Goal: Information Seeking & Learning: Learn about a topic

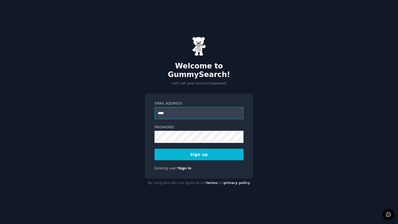
type input "**********"
click at [221, 151] on button "Sign up" at bounding box center [198, 155] width 89 height 12
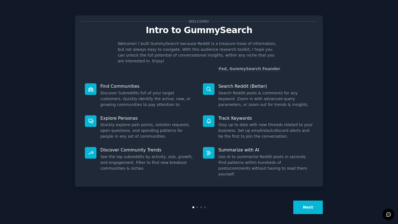
click at [308, 201] on button "Next" at bounding box center [308, 208] width 30 height 14
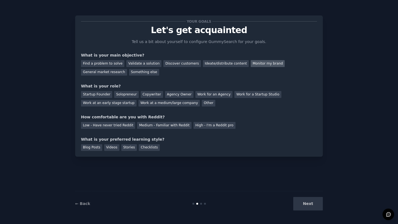
click at [256, 62] on div "Monitor my brand" at bounding box center [268, 63] width 34 height 7
click at [151, 96] on div "Copywriter" at bounding box center [152, 94] width 22 height 7
click at [201, 126] on div "High - I'm a Reddit pro" at bounding box center [214, 125] width 42 height 7
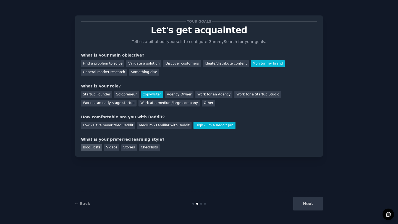
click at [90, 146] on div "Blog Posts" at bounding box center [91, 148] width 21 height 7
click at [316, 205] on button "Next" at bounding box center [308, 204] width 30 height 14
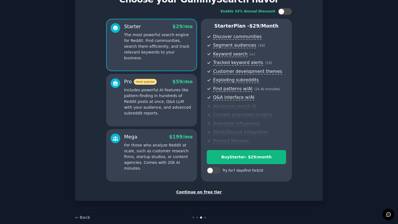
scroll to position [26, 0]
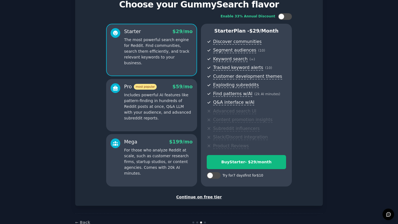
click at [212, 199] on div "Continue on free tier" at bounding box center [199, 198] width 236 height 6
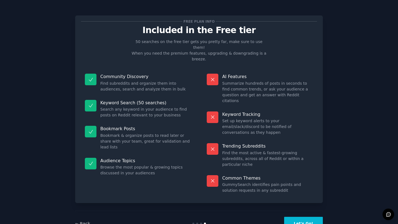
click at [308, 217] on button "Let's Go!" at bounding box center [303, 224] width 39 height 14
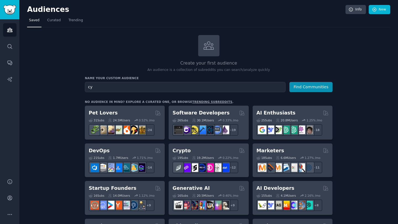
type input "c"
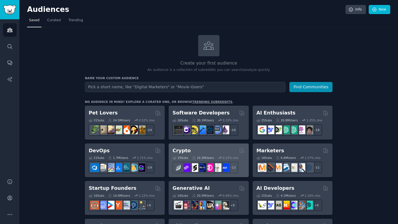
click at [192, 153] on div "Crypto" at bounding box center [208, 151] width 72 height 7
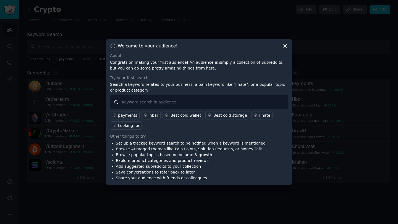
click at [200, 100] on input "text" at bounding box center [199, 102] width 178 height 14
paste input "institutional trading crypto"
type input "institutional trading crypto"
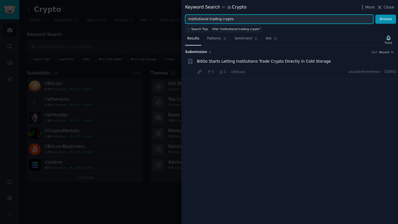
click at [245, 20] on input "institutional trading crypto" at bounding box center [279, 19] width 188 height 9
drag, startPoint x: 235, startPoint y: 20, endPoint x: 164, endPoint y: 21, distance: 71.0
click at [164, 21] on div "Keyword Search in Crypto More Close institutional trading crypto Browse Search …" at bounding box center [199, 112] width 398 height 224
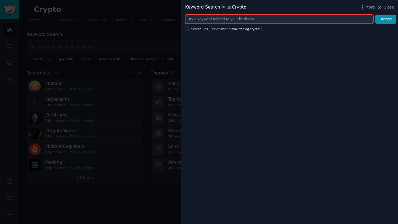
paste input "slippage crypto"
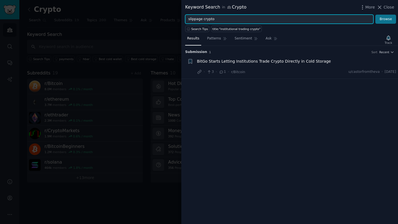
type input "slippage crypto"
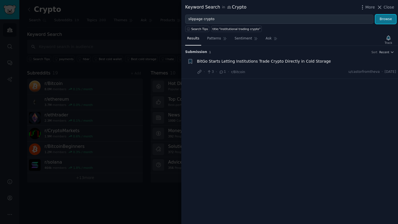
click at [386, 20] on button "Browse" at bounding box center [385, 19] width 21 height 9
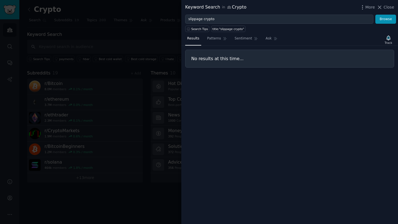
click at [135, 14] on div at bounding box center [199, 112] width 398 height 224
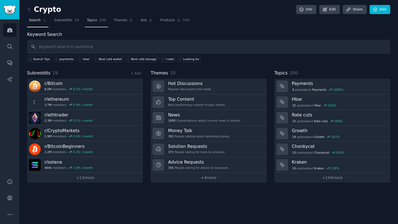
click at [106, 19] on link "Topics 200" at bounding box center [96, 21] width 23 height 11
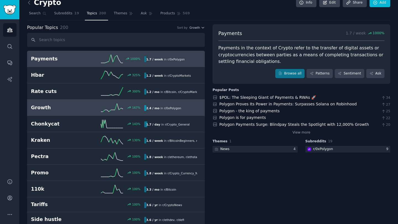
scroll to position [13, 0]
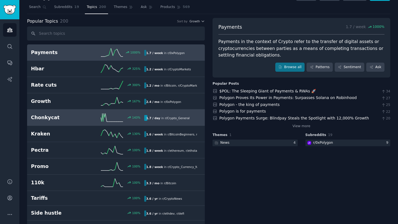
click at [45, 119] on h2 "Chonkycat" at bounding box center [59, 117] width 57 height 7
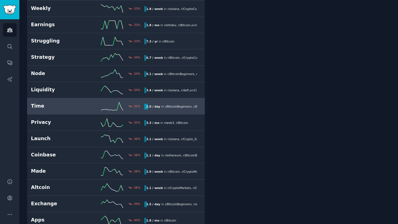
scroll to position [1599, 0]
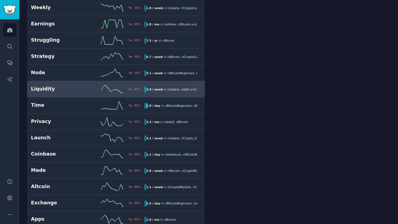
click at [40, 93] on div "Liquidity -34 % 3.4 / week in r/ solana , r/ defi , and 1 other" at bounding box center [116, 89] width 170 height 8
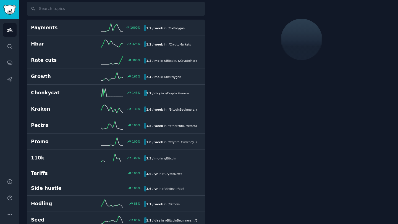
scroll to position [31, 0]
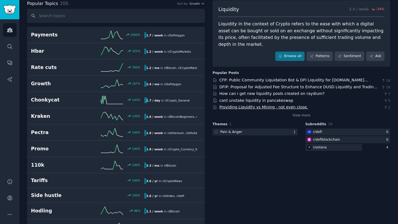
click at [243, 105] on link "Providing Liquidity vs Mining - not even close." at bounding box center [263, 107] width 89 height 4
